Goal: Find specific page/section

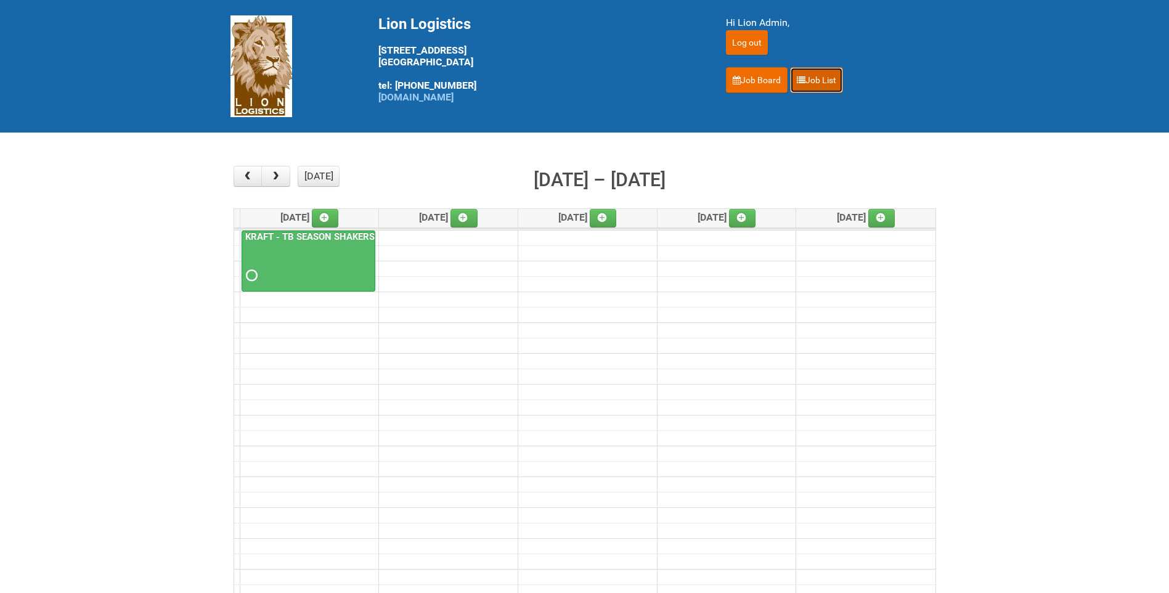
click at [822, 83] on link "Job List" at bounding box center [816, 80] width 53 height 26
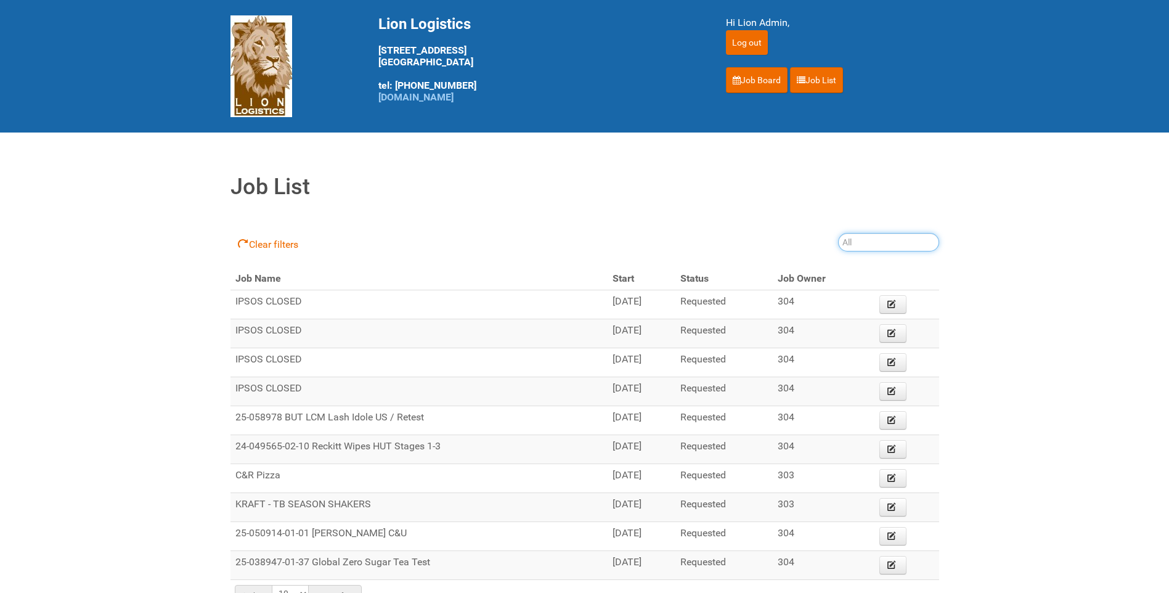
click at [876, 239] on input "search" at bounding box center [888, 242] width 101 height 18
type input "24-097083-01"
